Goal: Task Accomplishment & Management: Manage account settings

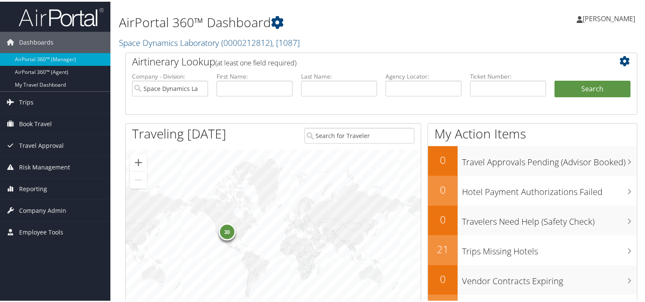
click at [606, 19] on span "[PERSON_NAME]" at bounding box center [609, 16] width 53 height 9
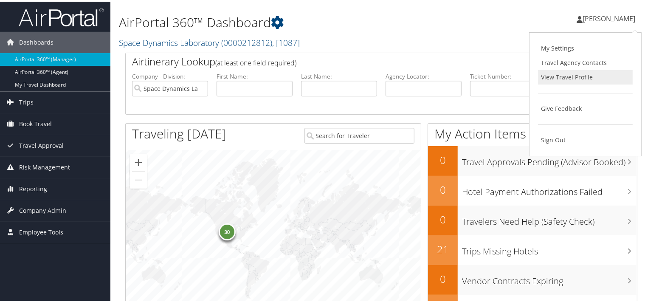
click at [549, 73] on link "View Travel Profile" at bounding box center [585, 75] width 95 height 14
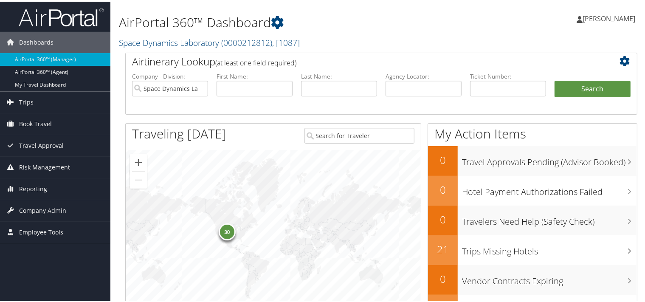
click at [609, 16] on span "[PERSON_NAME]" at bounding box center [609, 16] width 53 height 9
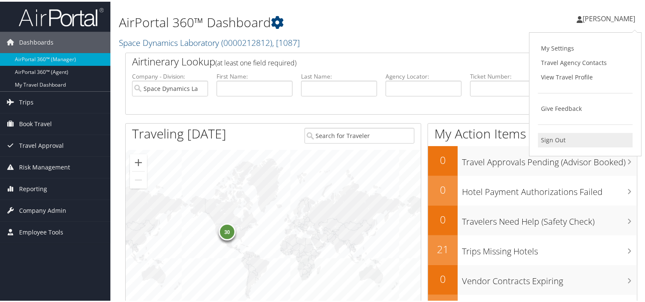
click at [551, 138] on link "Sign Out" at bounding box center [585, 138] width 95 height 14
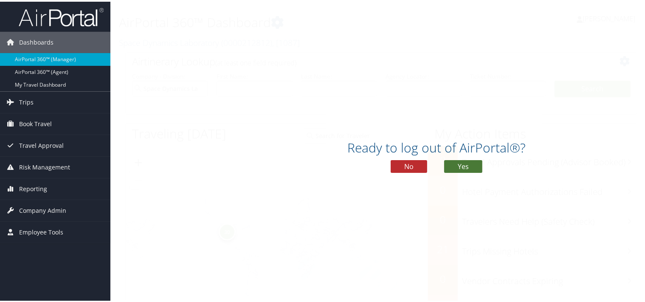
click at [474, 164] on button "Yes" at bounding box center [463, 164] width 38 height 13
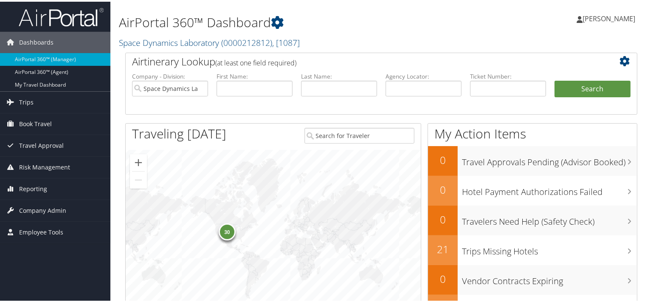
click at [597, 14] on span "[PERSON_NAME]" at bounding box center [609, 16] width 53 height 9
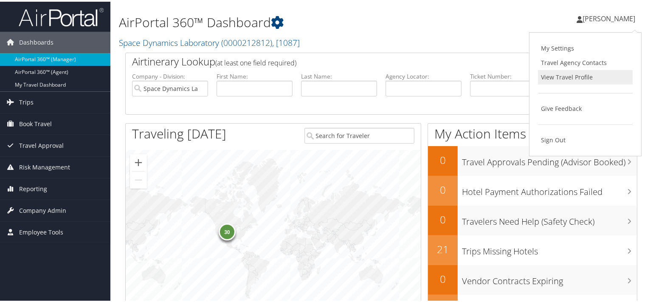
click at [553, 77] on link "View Travel Profile" at bounding box center [585, 75] width 95 height 14
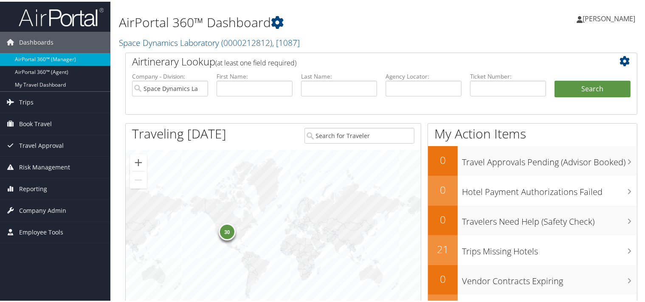
click at [600, 17] on span "[PERSON_NAME]" at bounding box center [609, 16] width 53 height 9
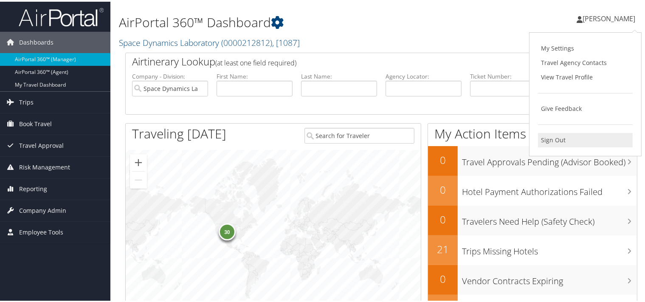
click at [541, 141] on link "Sign Out" at bounding box center [585, 138] width 95 height 14
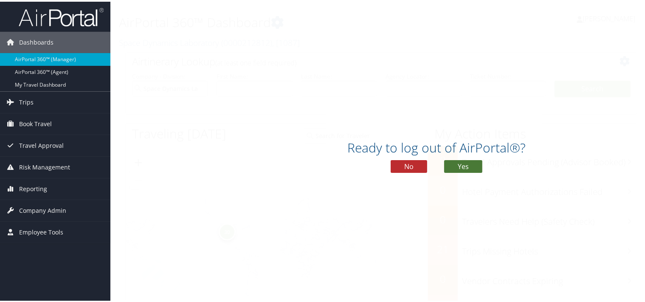
click at [446, 164] on button "Yes" at bounding box center [463, 164] width 38 height 13
